Goal: Information Seeking & Learning: Check status

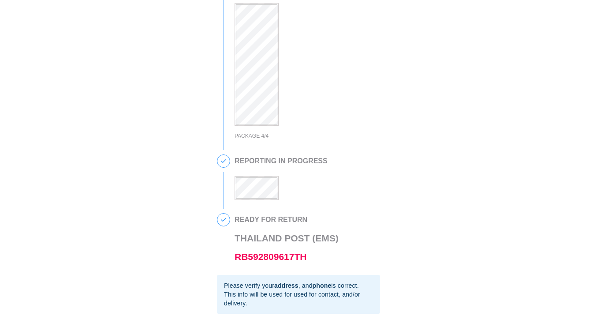
scroll to position [197, 0]
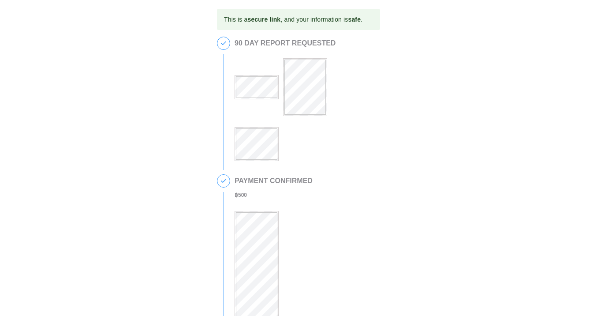
scroll to position [311, 0]
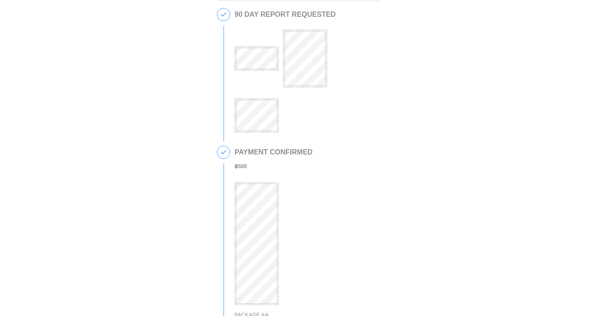
scroll to position [70, 0]
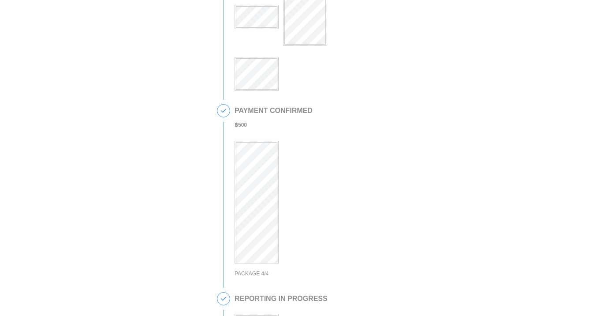
click at [255, 54] on div at bounding box center [305, 34] width 141 height 114
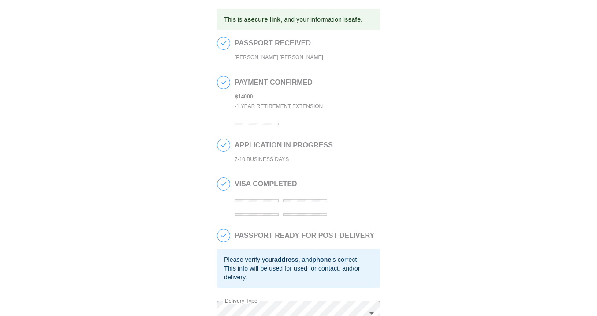
scroll to position [367, 0]
